Goal: Use online tool/utility: Use online tool/utility

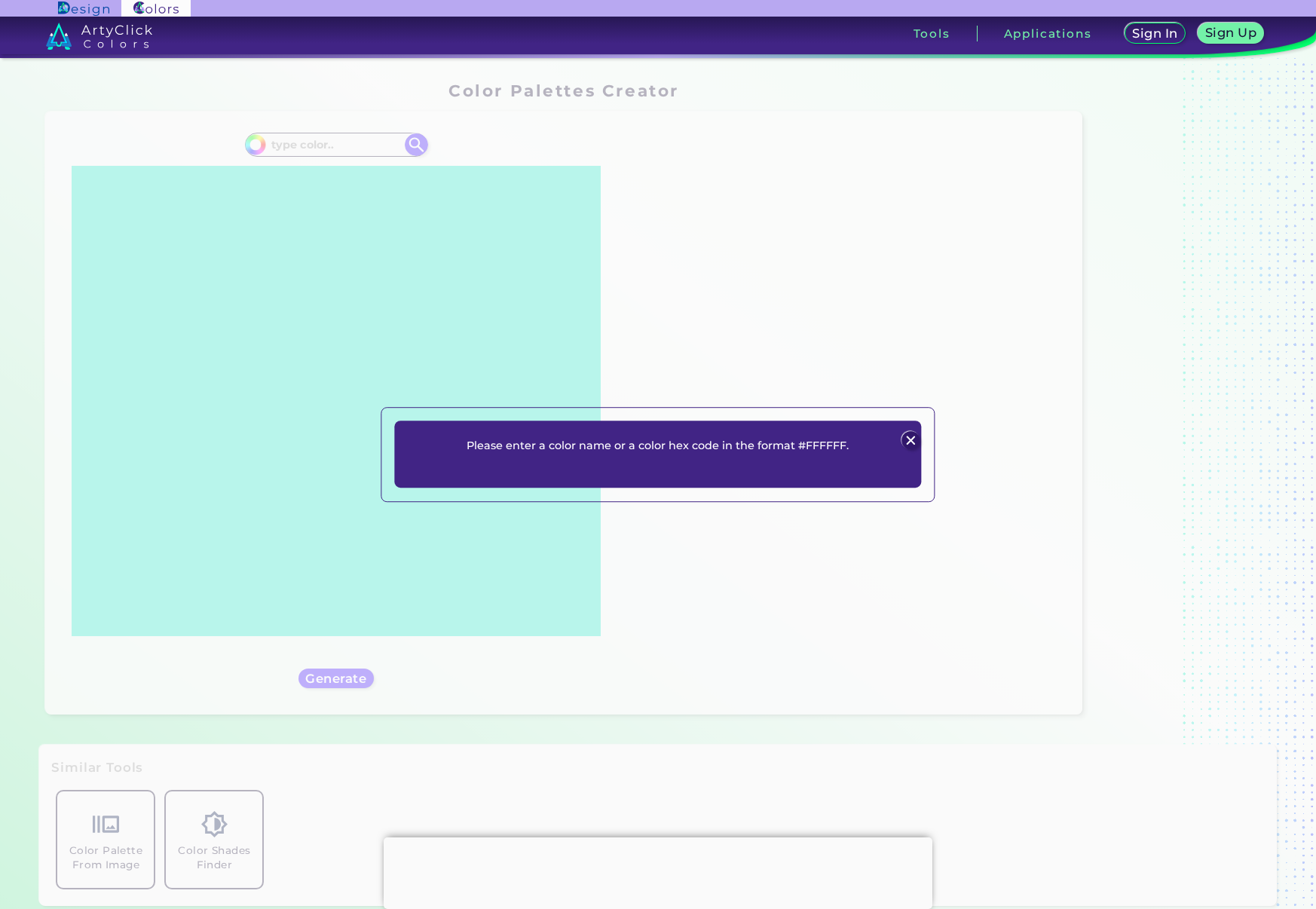
click at [621, 453] on p "Please enter a color name or a color hex code in the format #FFFFFF." at bounding box center [658, 446] width 382 height 18
click at [685, 445] on p "Please enter a color name or a color hex code in the format #FFFFFF." at bounding box center [658, 446] width 382 height 18
click at [914, 437] on img at bounding box center [911, 440] width 18 height 18
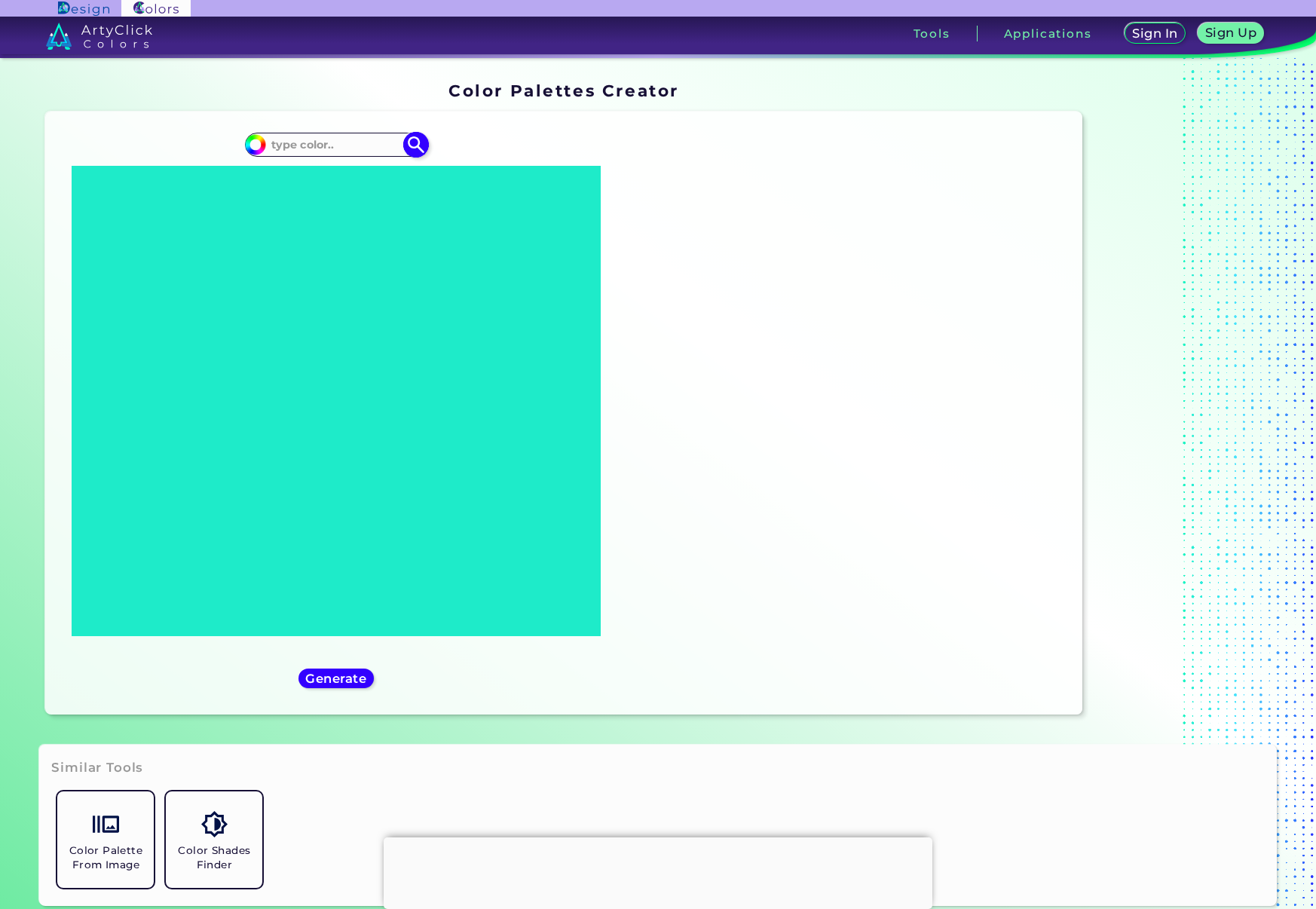
click at [340, 141] on input at bounding box center [336, 144] width 141 height 20
paste input "2d3587"
type input "2d3587"
type input "#000000"
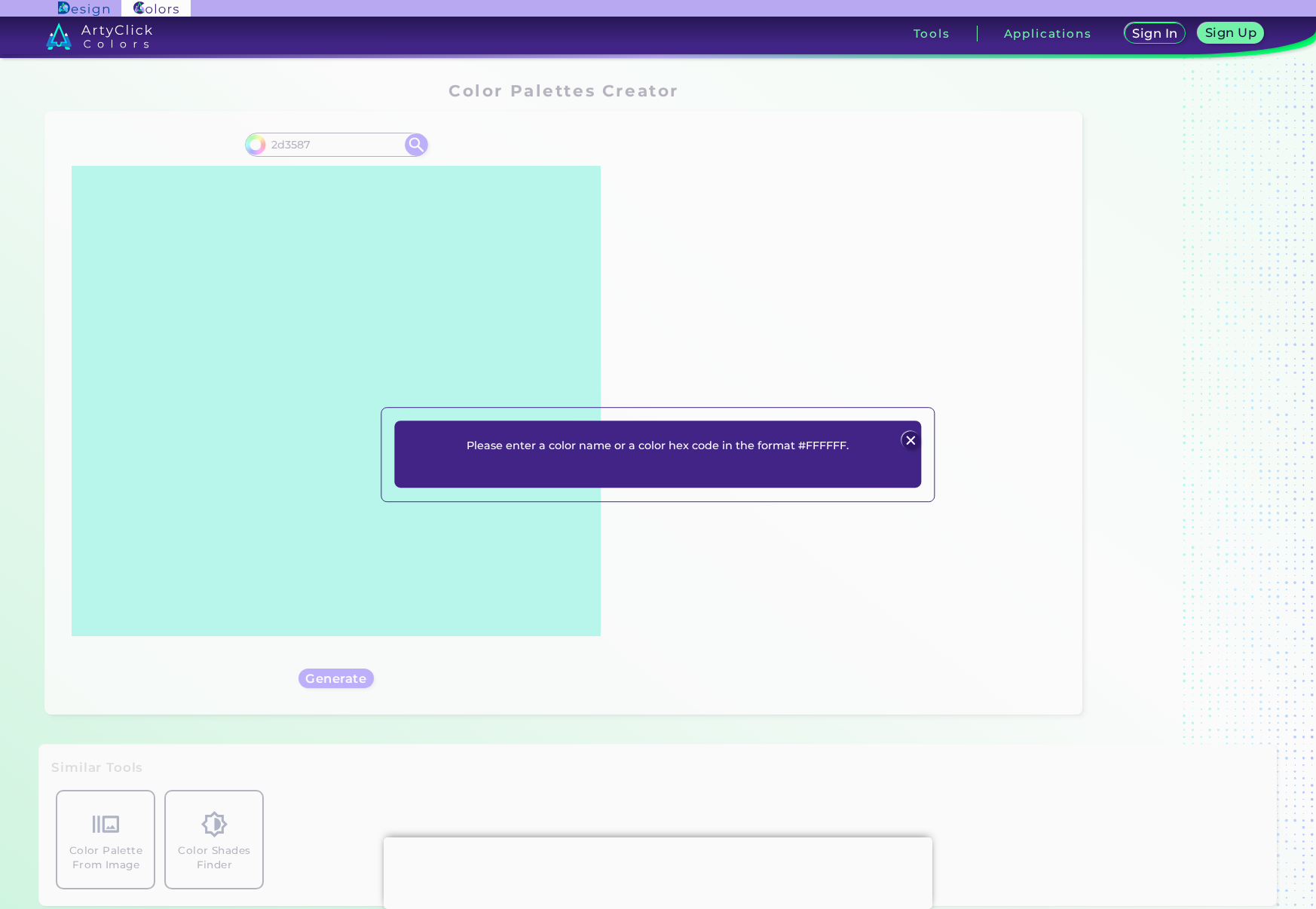
click at [273, 148] on div "Please enter a color name or a color hex code in the format #FFFFFF. Plans Sign…" at bounding box center [658, 454] width 1316 height 909
click at [912, 439] on img at bounding box center [911, 440] width 18 height 18
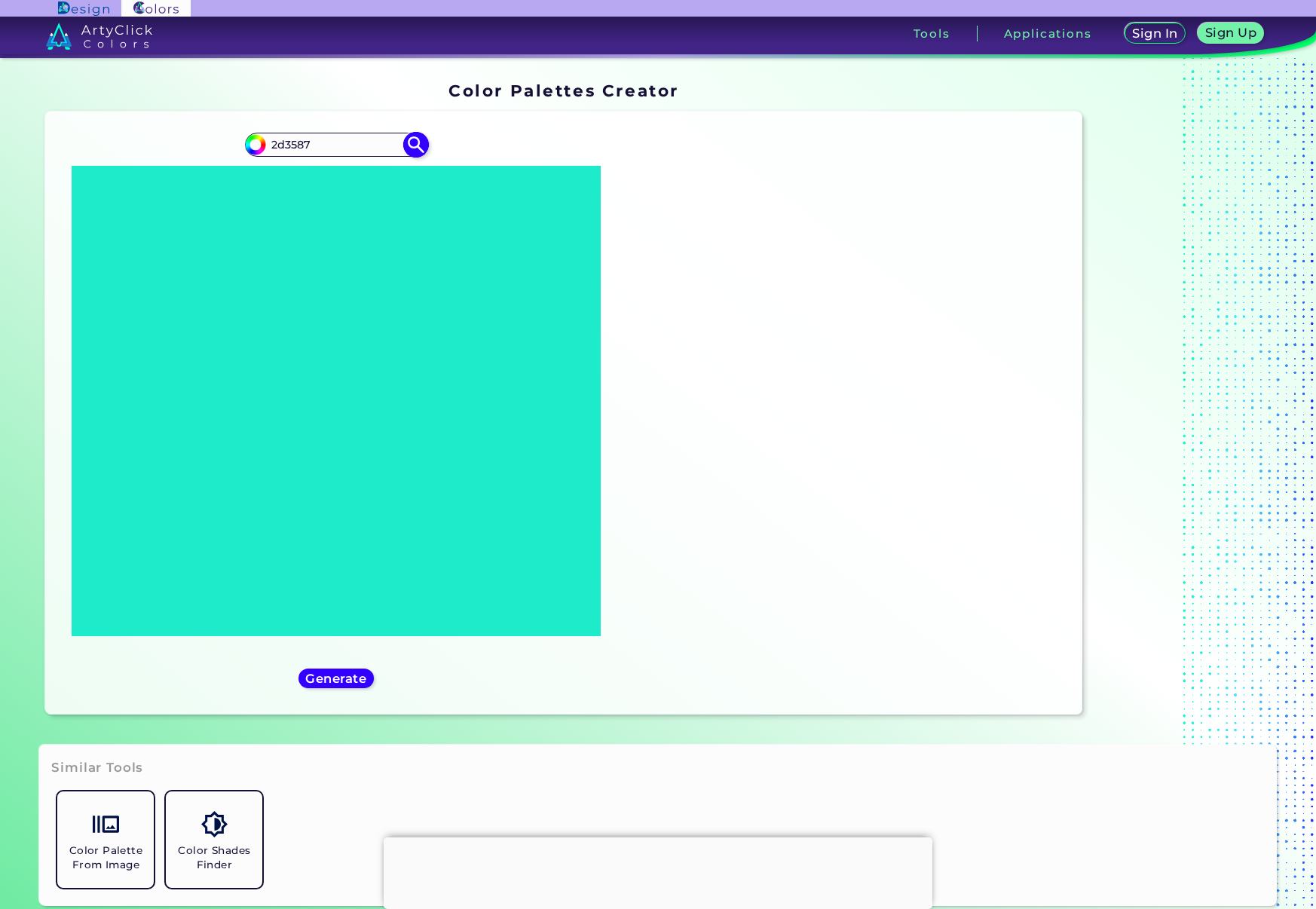
click at [268, 145] on input "2d3587" at bounding box center [336, 144] width 141 height 20
click at [273, 141] on input "2d3587" at bounding box center [336, 144] width 141 height 20
type input "#2d3587"
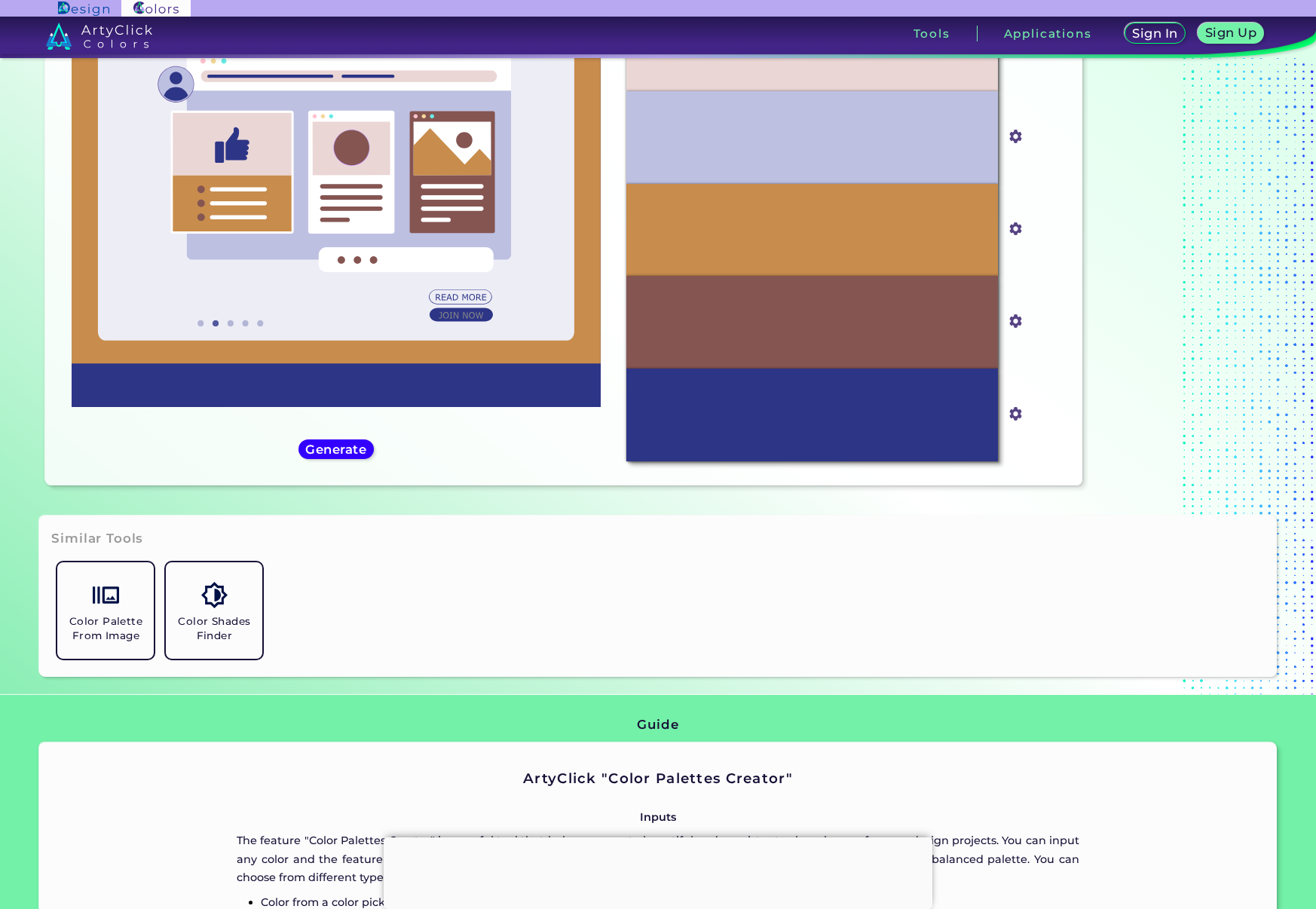
scroll to position [285, 0]
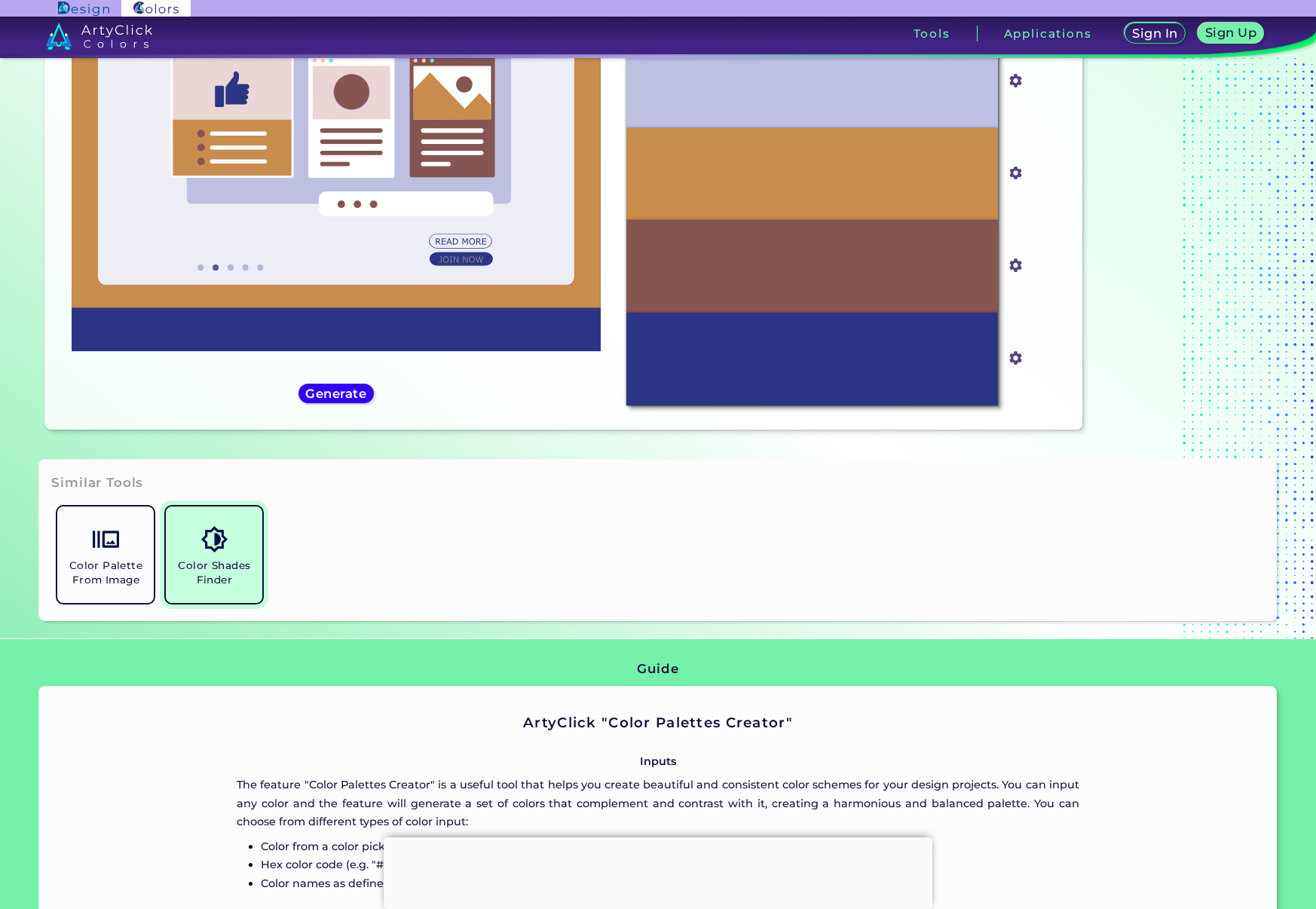
click at [221, 553] on link "Color Shades Finder" at bounding box center [214, 554] width 109 height 109
